Goal: Navigation & Orientation: Find specific page/section

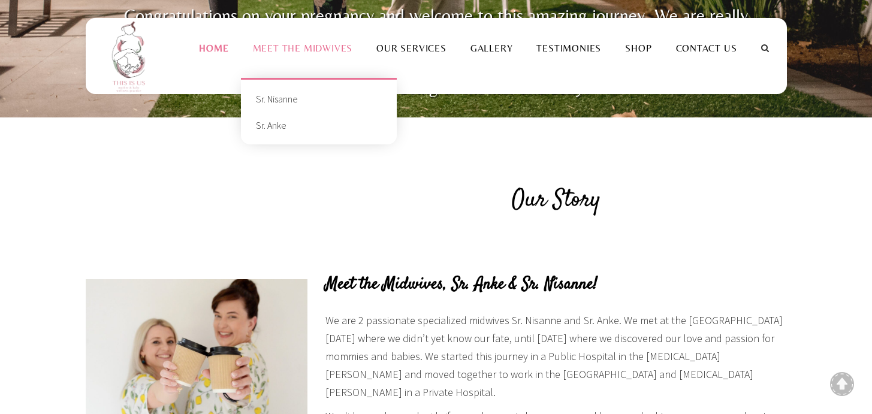
scroll to position [535, 0]
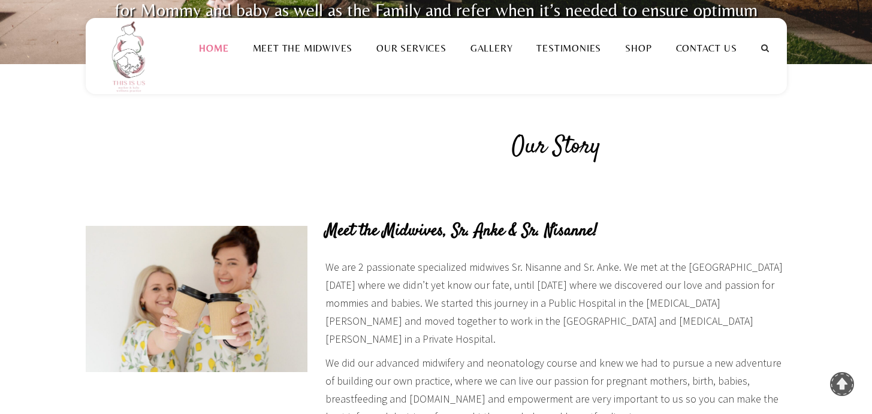
click at [369, 321] on p "We are 2 passionate specialized midwives Sr. Nisanne and Sr. Anke. We met at th…" at bounding box center [555, 303] width 461 height 90
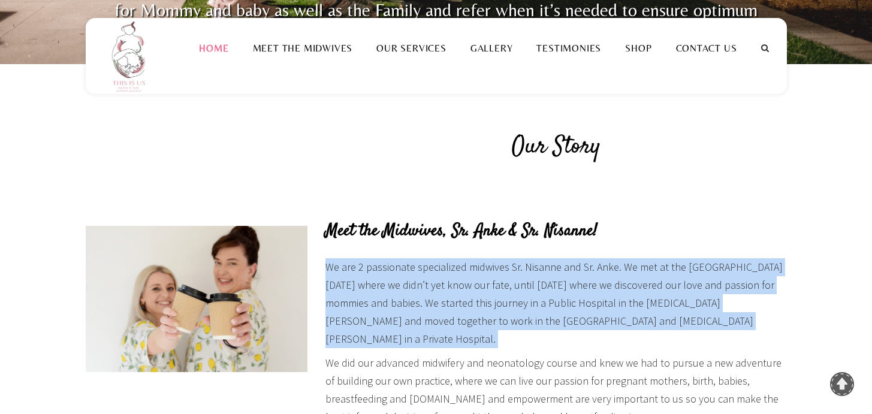
click at [369, 321] on p "We are 2 passionate specialized midwives Sr. Nisanne and Sr. Anke. We met at th…" at bounding box center [555, 303] width 461 height 90
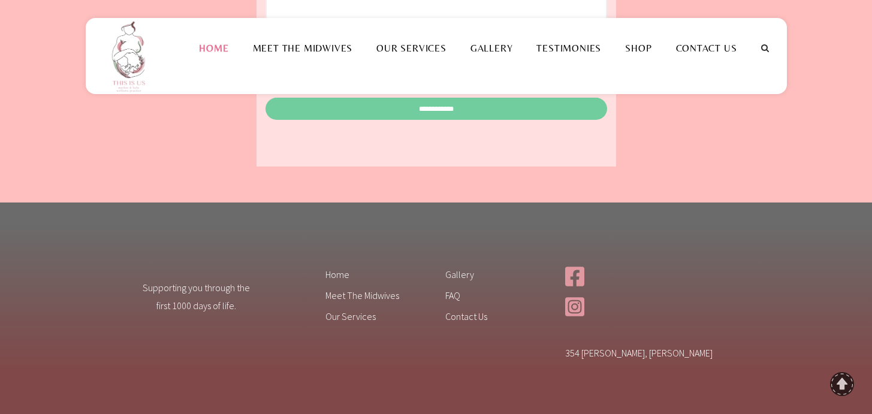
scroll to position [2007, 0]
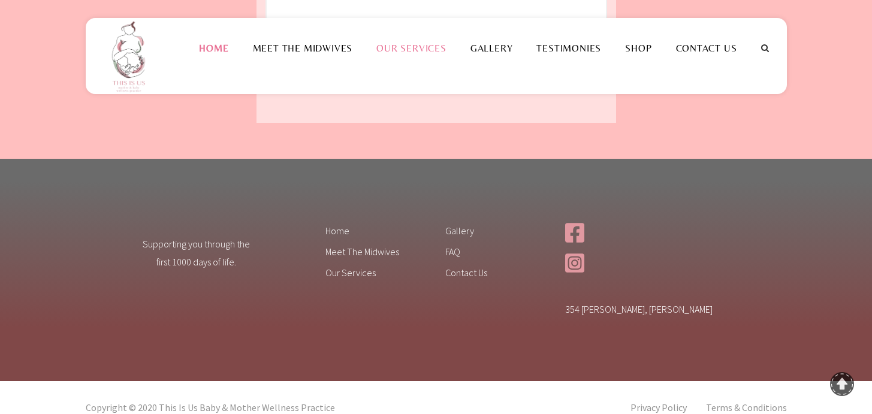
click at [416, 78] on li "Our Services" at bounding box center [411, 48] width 94 height 60
click at [414, 54] on link "Our Services" at bounding box center [411, 48] width 94 height 11
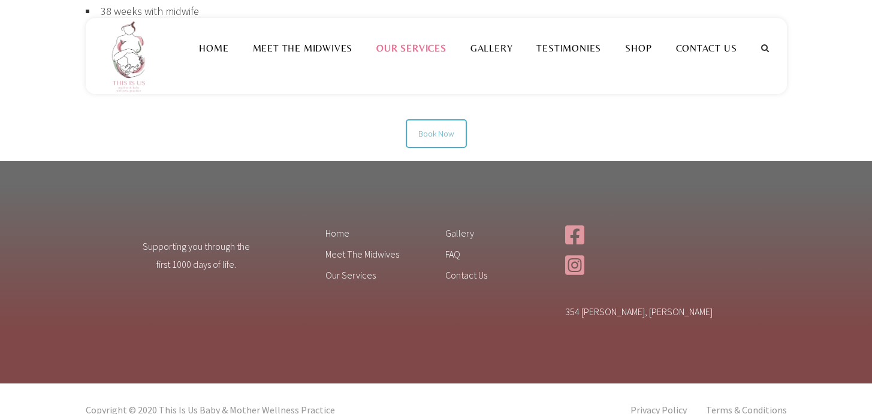
scroll to position [1052, 0]
